Goal: Navigation & Orientation: Find specific page/section

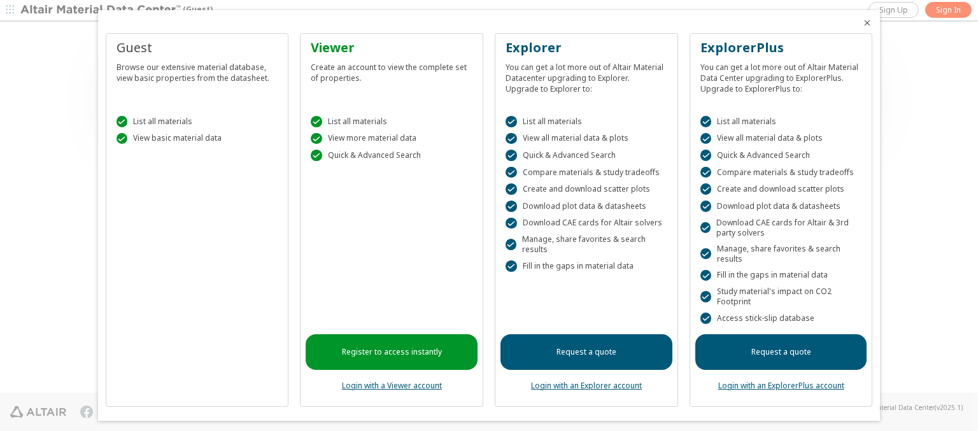
click at [862, 23] on icon "Close" at bounding box center [867, 23] width 10 height 10
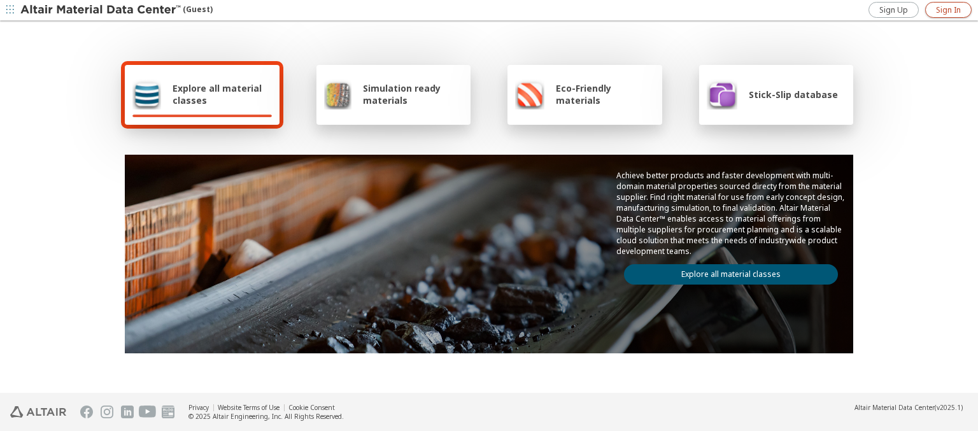
click at [948, 10] on span "Sign In" at bounding box center [948, 10] width 25 height 10
click at [101, 10] on img at bounding box center [101, 10] width 162 height 13
click at [217, 94] on span "Explore all material classes" at bounding box center [221, 94] width 99 height 24
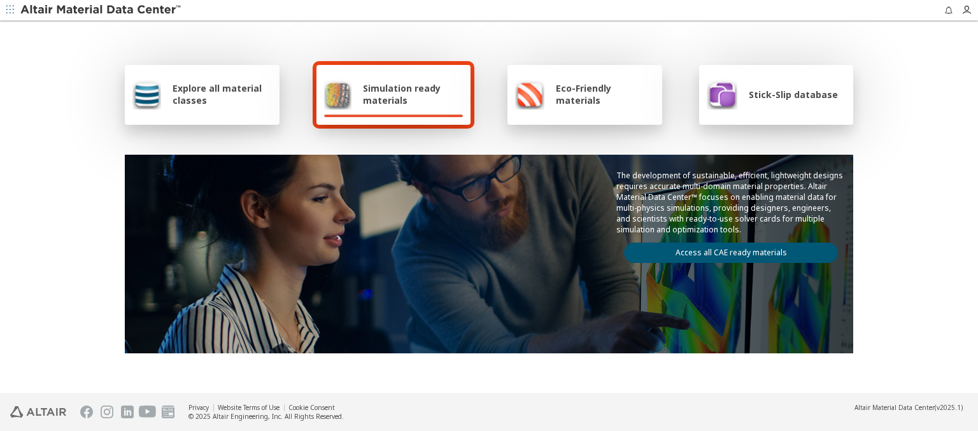
click at [101, 10] on img at bounding box center [101, 10] width 162 height 13
